Goal: Information Seeking & Learning: Learn about a topic

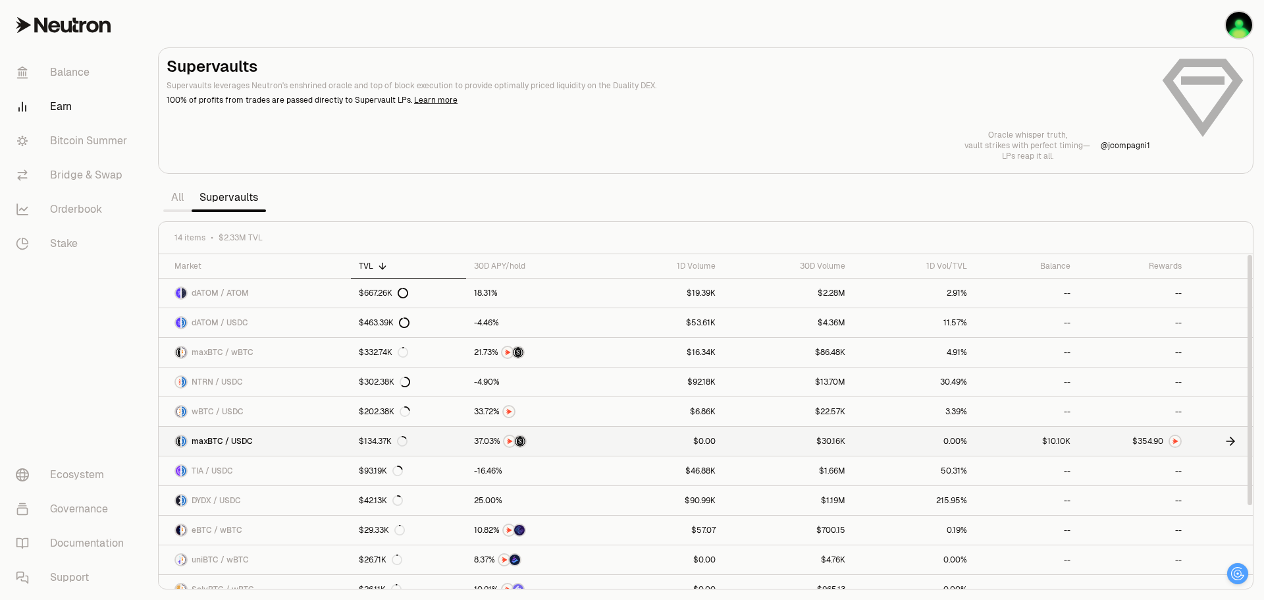
click at [1231, 440] on icon at bounding box center [1229, 440] width 13 height 13
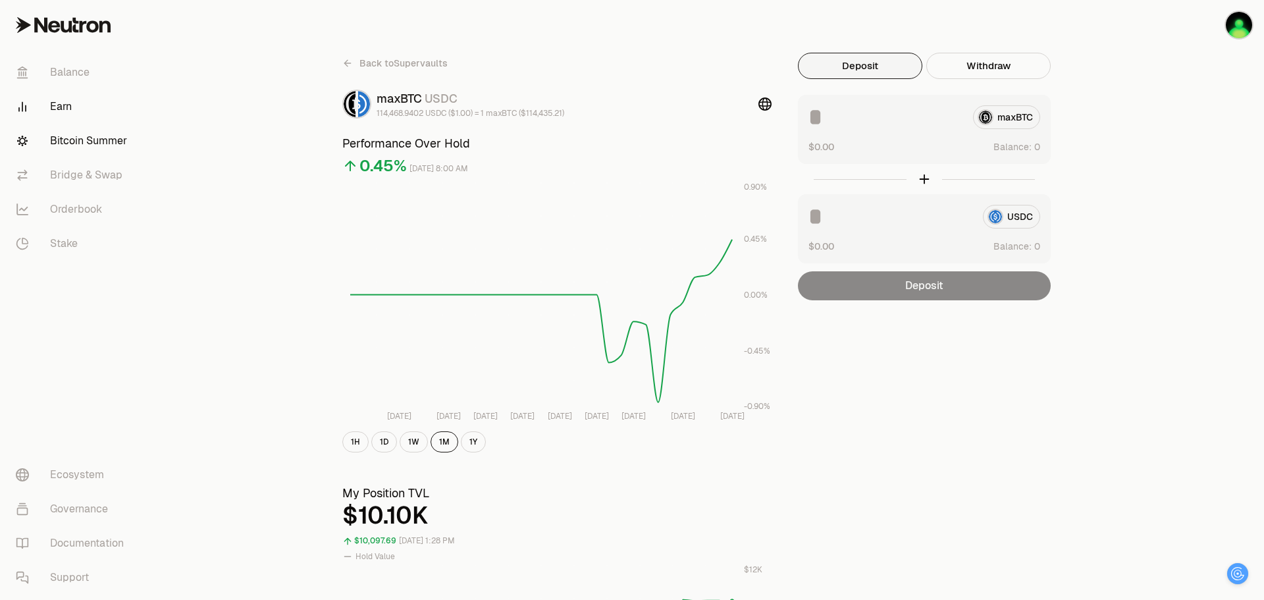
click at [93, 138] on link "Bitcoin Summer" at bounding box center [73, 141] width 137 height 34
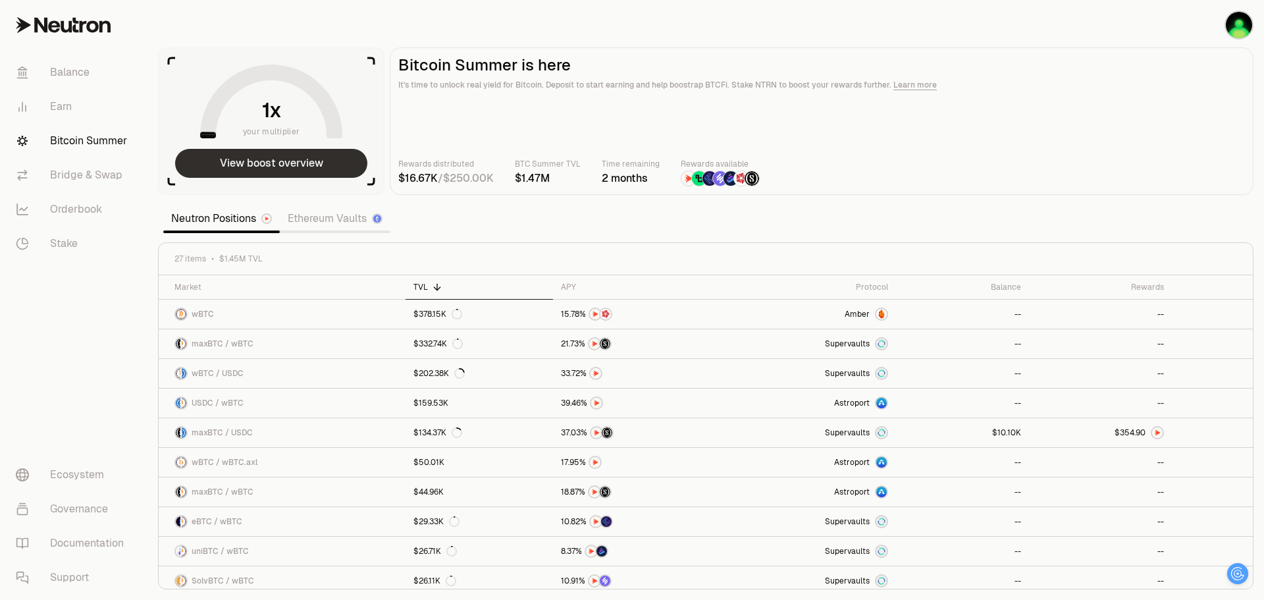
click at [327, 172] on button "View boost overview" at bounding box center [271, 163] width 192 height 29
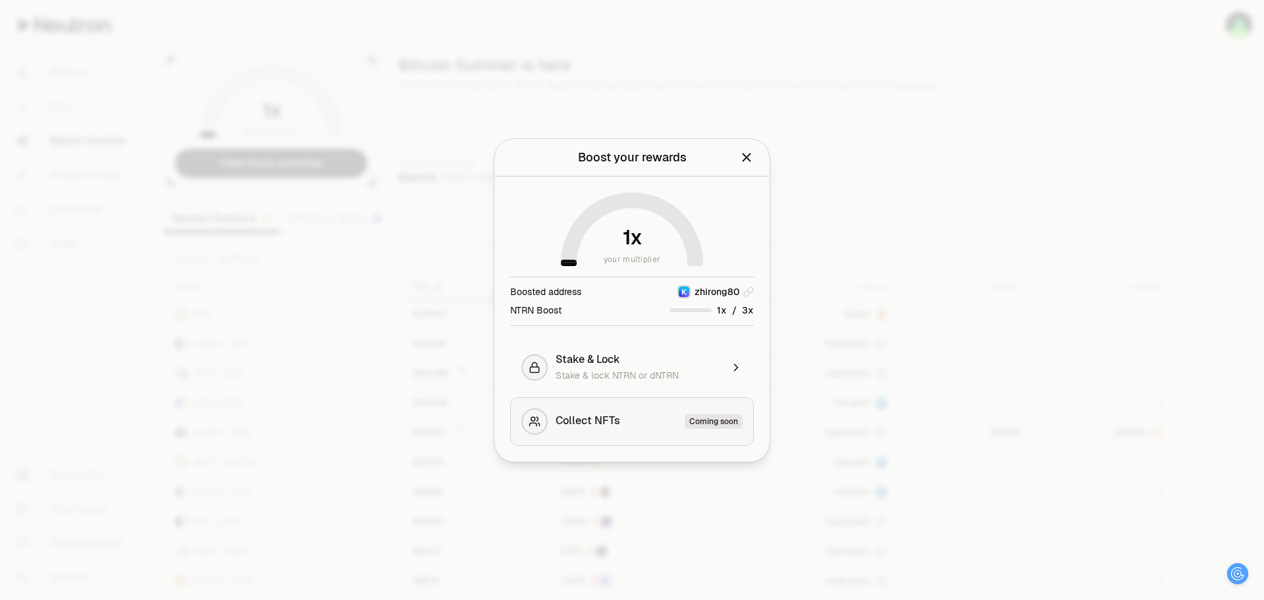
click at [613, 420] on span "Collect NFTs" at bounding box center [587, 421] width 64 height 14
click at [721, 419] on div "Coming soon" at bounding box center [713, 421] width 58 height 14
click at [746, 162] on icon "Close" at bounding box center [746, 157] width 14 height 14
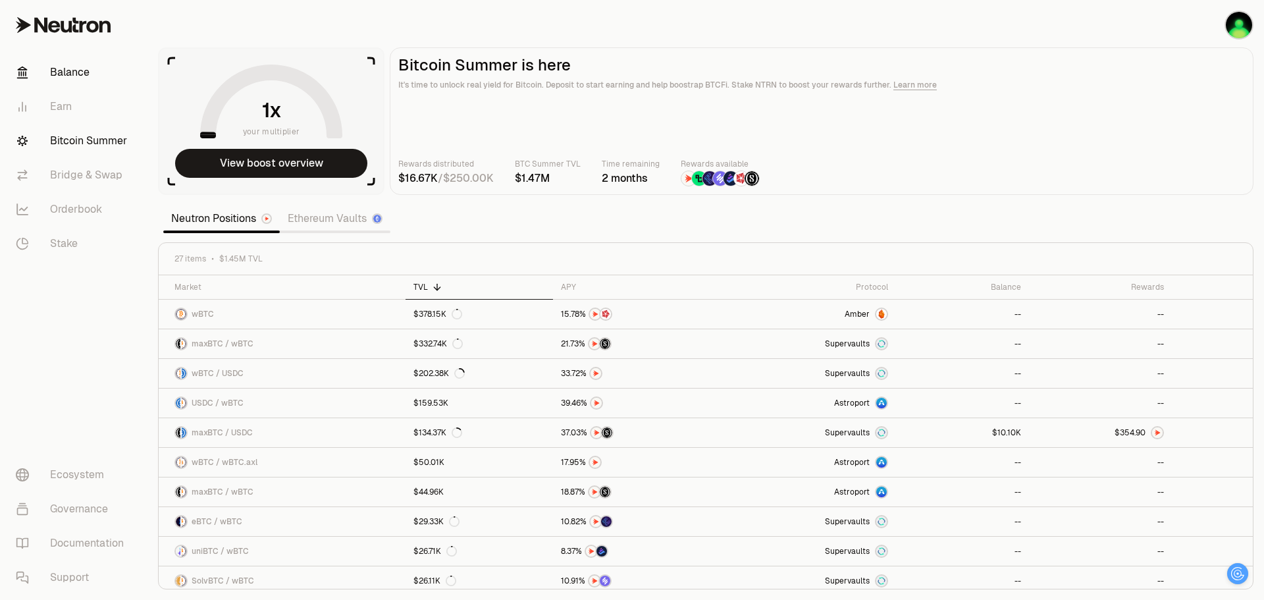
click at [90, 76] on link "Balance" at bounding box center [73, 72] width 137 height 34
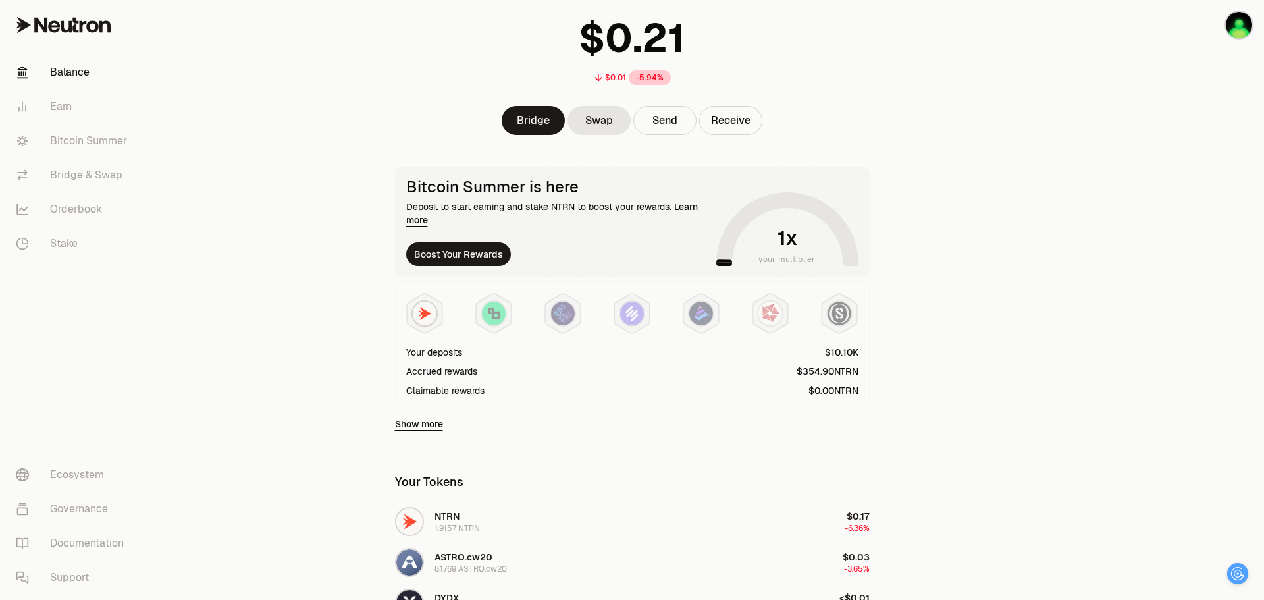
scroll to position [197, 0]
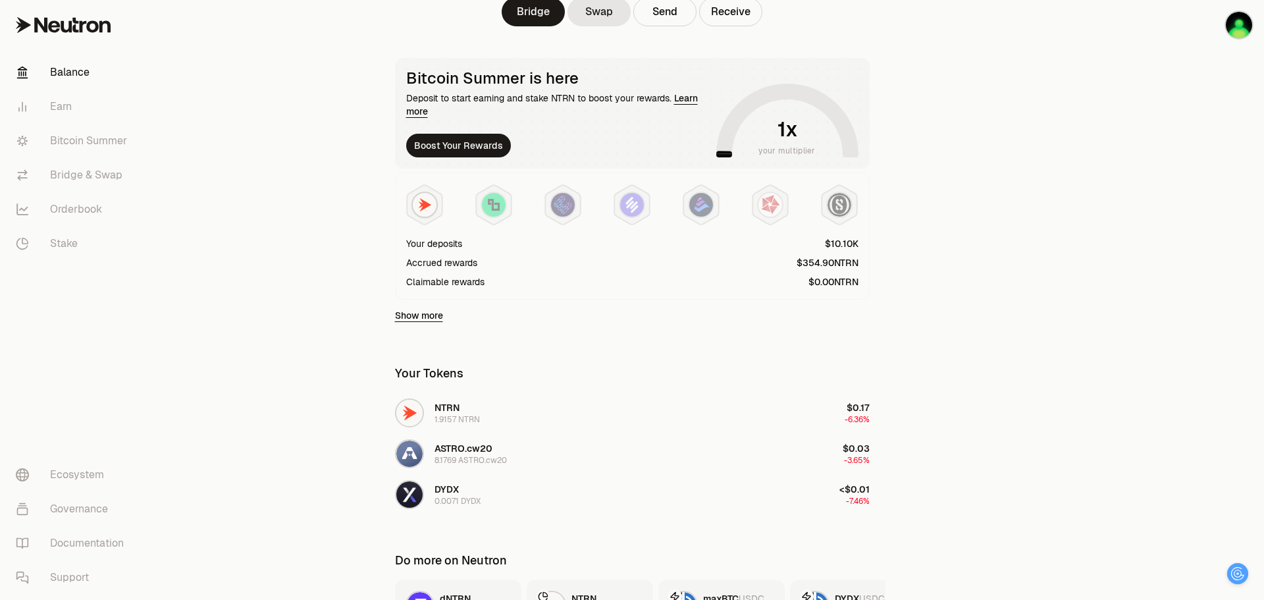
click at [432, 319] on link "Show more" at bounding box center [419, 315] width 48 height 13
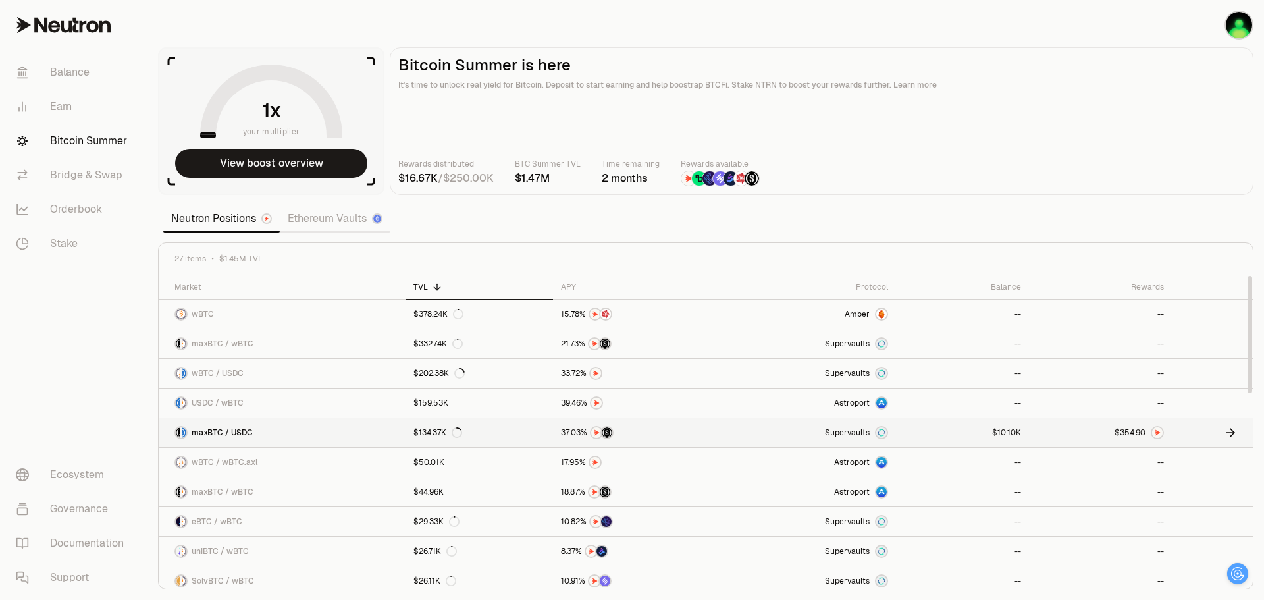
click at [1155, 438] on div at bounding box center [1156, 432] width 13 height 13
